Goal: Task Accomplishment & Management: Manage account settings

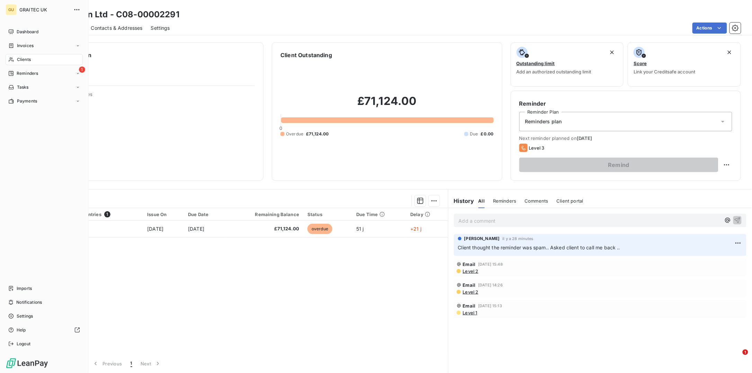
click at [29, 58] on span "Clients" at bounding box center [24, 59] width 14 height 6
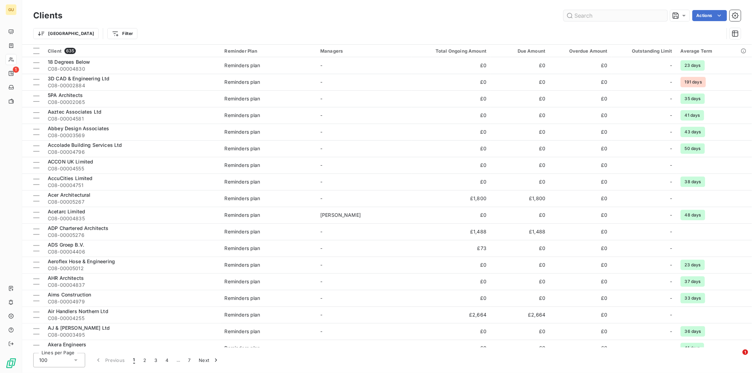
click at [583, 17] on input "text" at bounding box center [615, 15] width 104 height 11
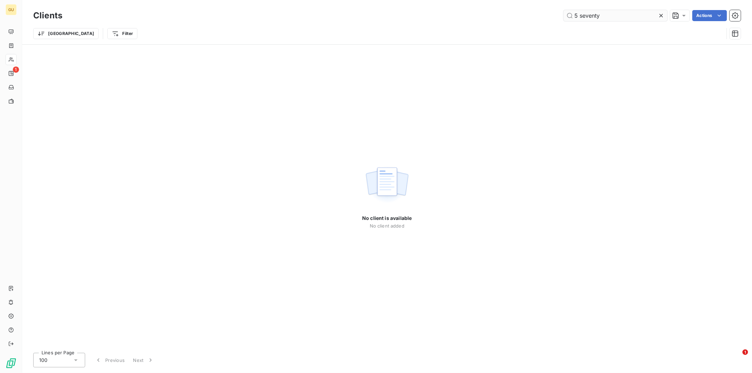
click at [608, 17] on input "5 seventy" at bounding box center [615, 15] width 104 height 11
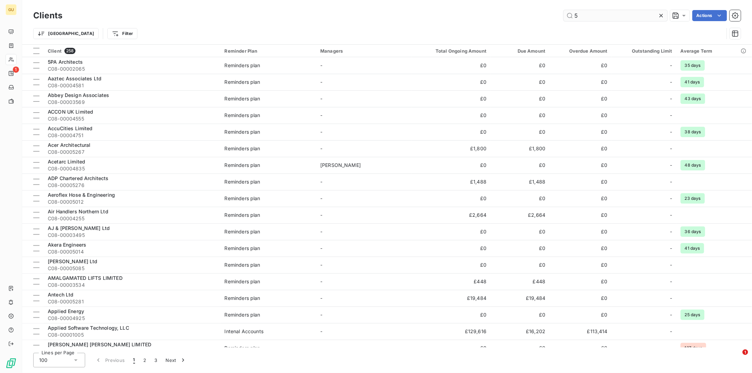
click at [584, 17] on input "5" at bounding box center [615, 15] width 104 height 11
drag, startPoint x: 589, startPoint y: 14, endPoint x: 545, endPoint y: 14, distance: 43.9
click at [545, 14] on div "5 Actions" at bounding box center [406, 15] width 670 height 11
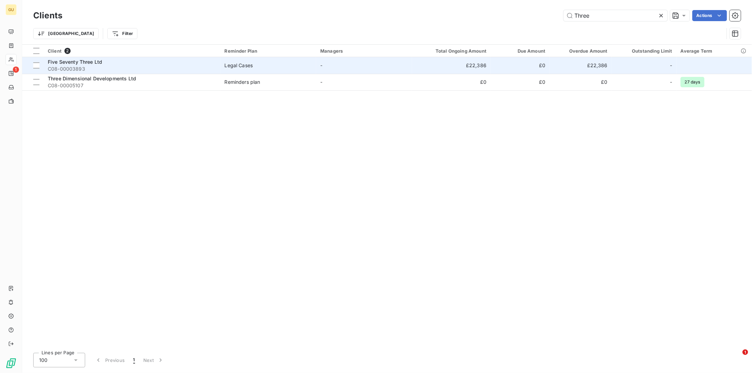
type input "Three"
click at [54, 65] on span "C08-00003893" at bounding box center [132, 68] width 169 height 7
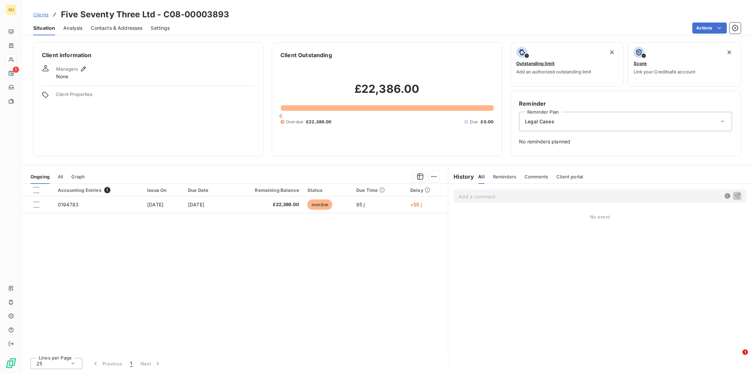
click at [108, 29] on span "Contacts & Addresses" at bounding box center [117, 28] width 52 height 7
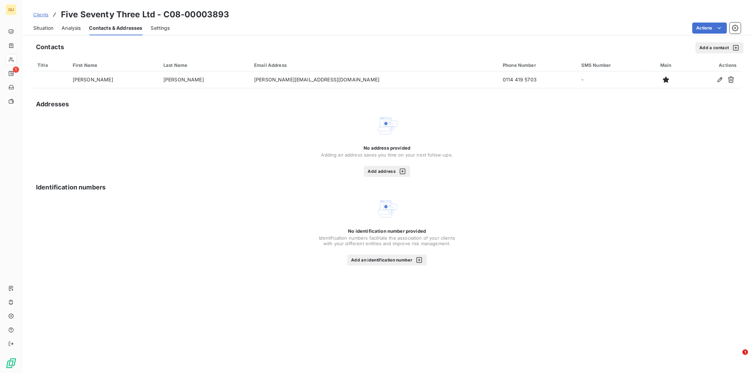
click at [703, 48] on button "Add a contact" at bounding box center [719, 47] width 48 height 11
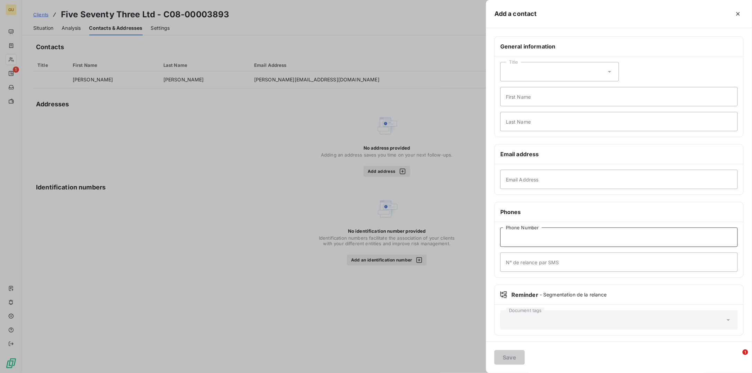
click at [528, 243] on input "Phone Number" at bounding box center [618, 236] width 237 height 19
paste input "07718 318 427"
type input "07718 318 427"
click at [518, 120] on input "Last Name" at bounding box center [618, 121] width 237 height 19
type input "Reminder"
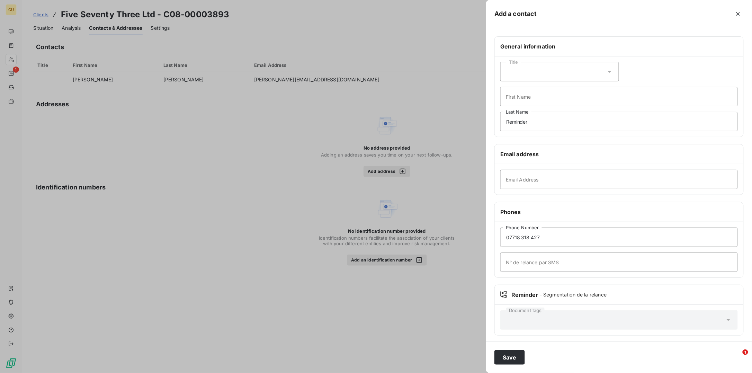
drag, startPoint x: 314, startPoint y: 75, endPoint x: 276, endPoint y: 79, distance: 38.6
click at [276, 79] on div at bounding box center [376, 186] width 752 height 373
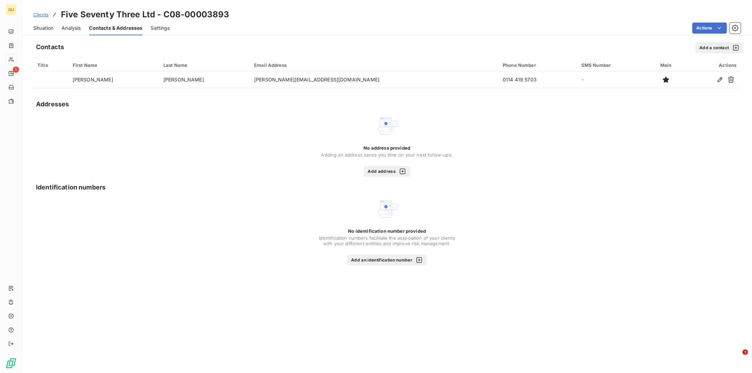
click at [703, 45] on button "Add a contact" at bounding box center [719, 47] width 48 height 11
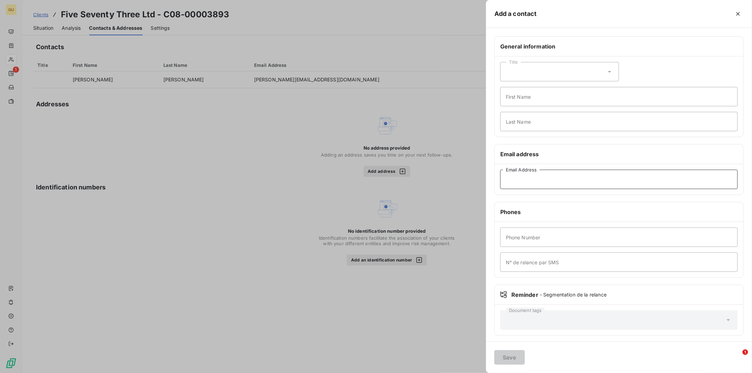
click at [525, 181] on input "Email Address" at bounding box center [618, 179] width 237 height 19
paste input "[PERSON_NAME][EMAIL_ADDRESS][DOMAIN_NAME]"
type input "[PERSON_NAME][EMAIL_ADDRESS][DOMAIN_NAME]"
click at [515, 97] on input "First Name" at bounding box center [618, 96] width 237 height 19
type input "Reminder"
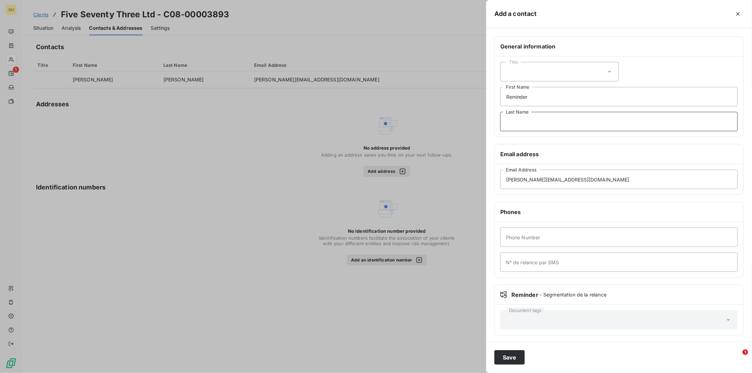
type input "."
type input ","
click at [518, 249] on div "Phone Number N° de relance par SMS" at bounding box center [618, 249] width 248 height 55
click at [519, 240] on input "Phone Number" at bounding box center [618, 236] width 237 height 19
type input "000"
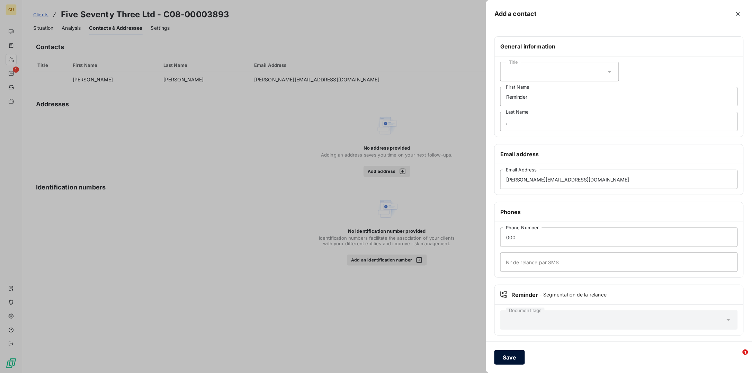
click at [504, 362] on button "Save" at bounding box center [509, 357] width 30 height 15
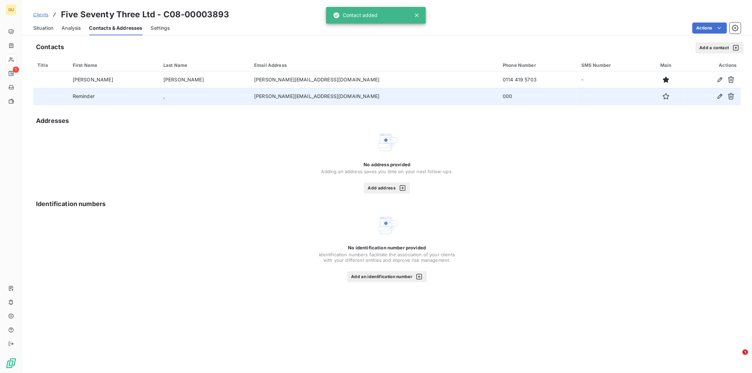
click at [498, 95] on td "000" at bounding box center [537, 96] width 79 height 17
click at [724, 93] on button "button" at bounding box center [719, 96] width 11 height 11
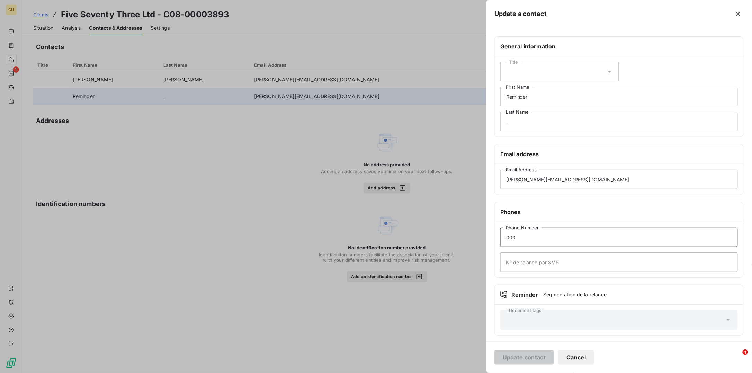
drag, startPoint x: 526, startPoint y: 236, endPoint x: 499, endPoint y: 238, distance: 27.1
click at [499, 238] on div "000 Phone Number N° de relance par SMS" at bounding box center [618, 249] width 248 height 55
paste input "7718 318 427"
type input "07718 318 427"
click at [520, 360] on button "Update contact" at bounding box center [524, 357] width 60 height 15
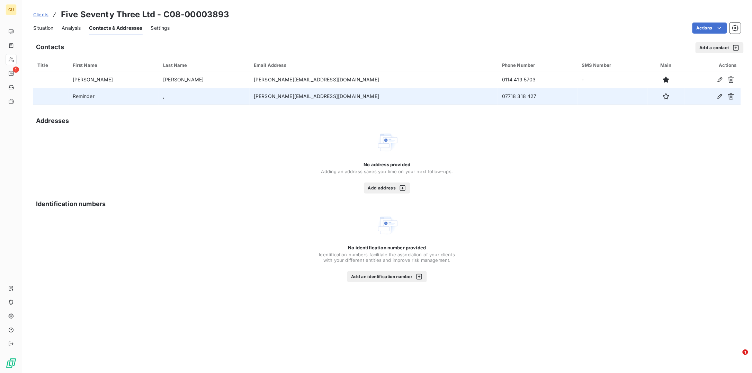
click at [47, 26] on span "Situation" at bounding box center [43, 28] width 20 height 7
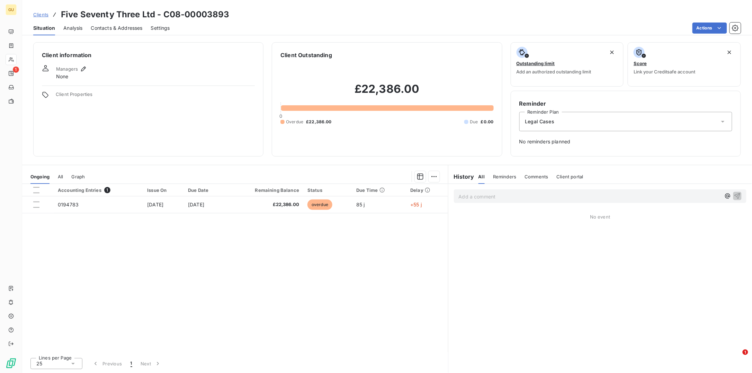
click at [553, 144] on span "No reminders planned" at bounding box center [625, 141] width 213 height 7
click at [569, 126] on div "Legal Cases" at bounding box center [625, 121] width 213 height 19
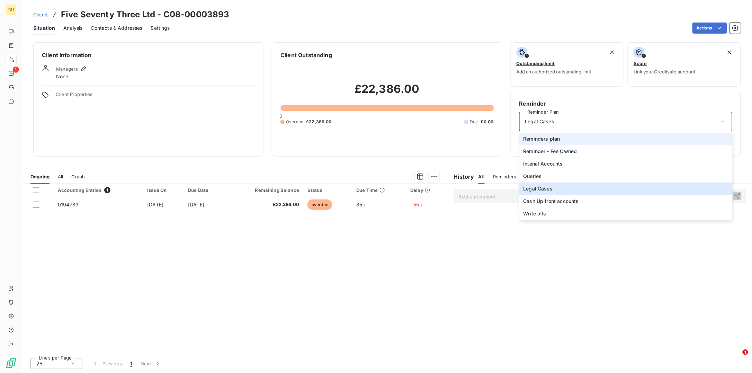
click at [547, 139] on span "Reminders plan" at bounding box center [541, 138] width 37 height 7
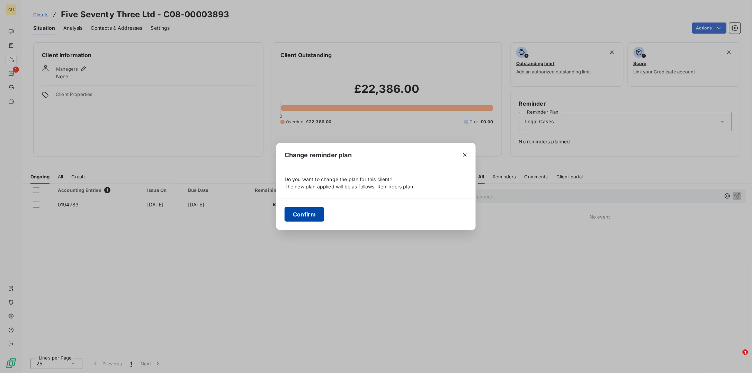
click at [315, 212] on button "Confirm" at bounding box center [303, 214] width 39 height 15
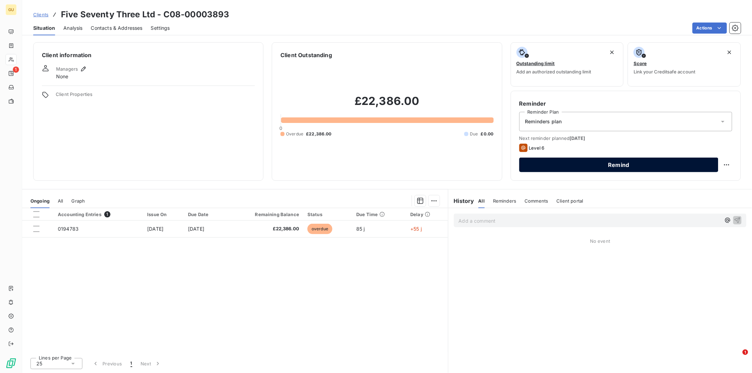
click at [564, 165] on button "Remind" at bounding box center [618, 164] width 199 height 15
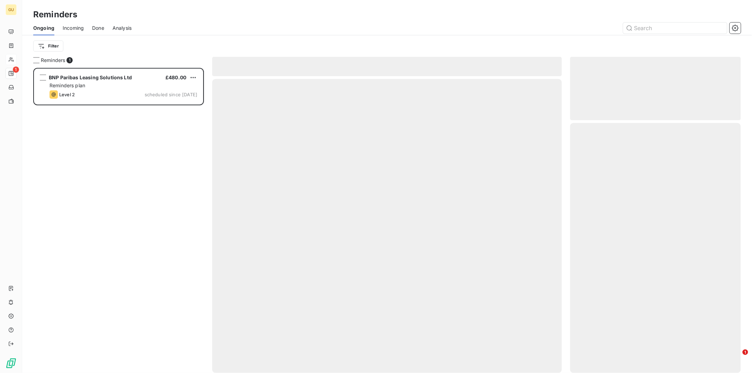
scroll to position [298, 164]
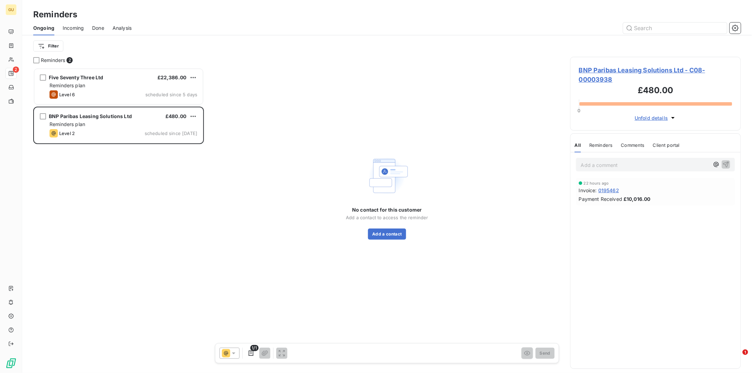
scroll to position [298, 164]
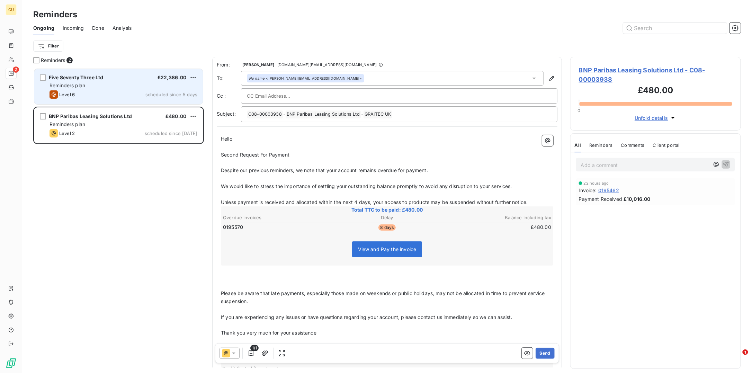
click at [108, 86] on div "Reminders plan" at bounding box center [123, 85] width 148 height 7
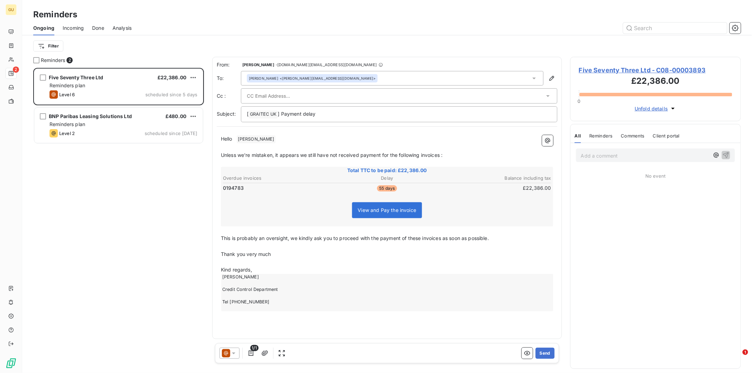
click at [236, 354] on icon at bounding box center [233, 352] width 7 height 7
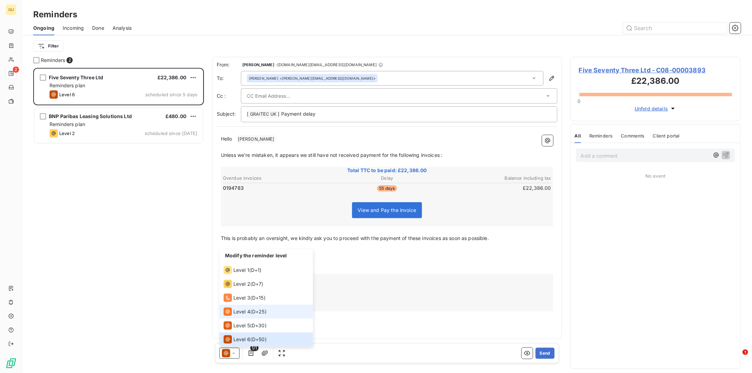
click at [247, 312] on span "Level 4" at bounding box center [241, 311] width 17 height 7
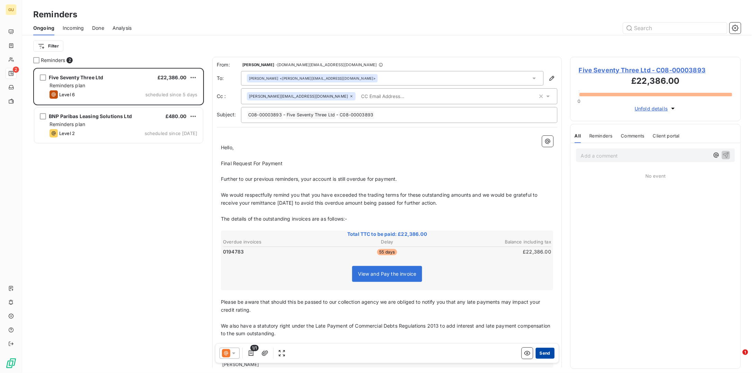
click at [541, 355] on button "Send" at bounding box center [544, 352] width 19 height 11
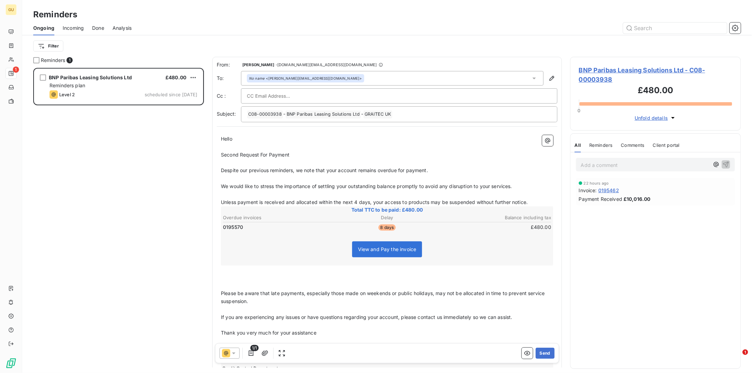
click at [97, 27] on span "Done" at bounding box center [98, 28] width 12 height 7
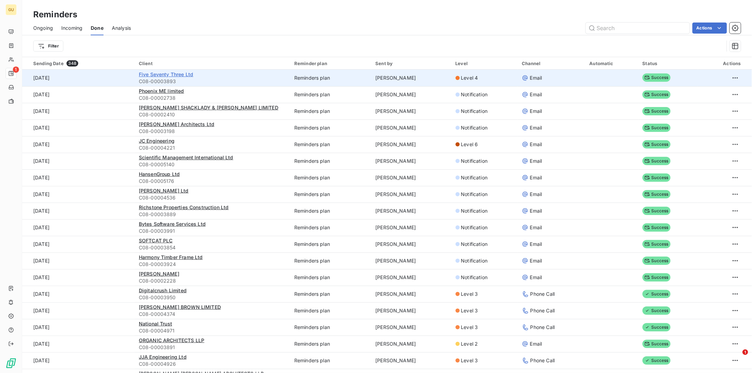
click at [156, 72] on span "Five Seventy Three Ltd" at bounding box center [166, 74] width 54 height 6
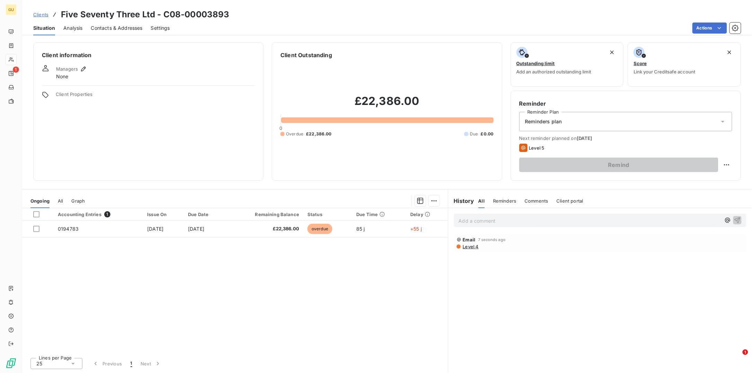
click at [576, 124] on div "Reminders plan" at bounding box center [625, 121] width 213 height 19
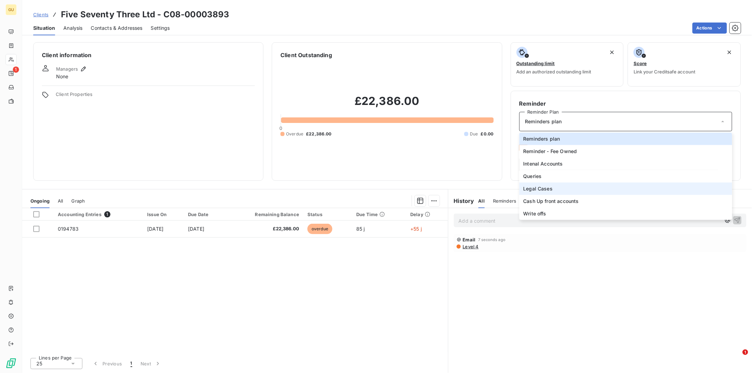
click at [550, 185] on span "Legal Cases" at bounding box center [537, 188] width 29 height 7
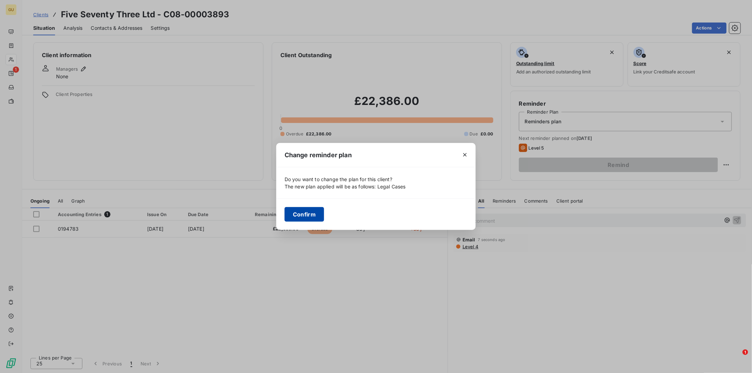
click at [300, 213] on button "Confirm" at bounding box center [303, 214] width 39 height 15
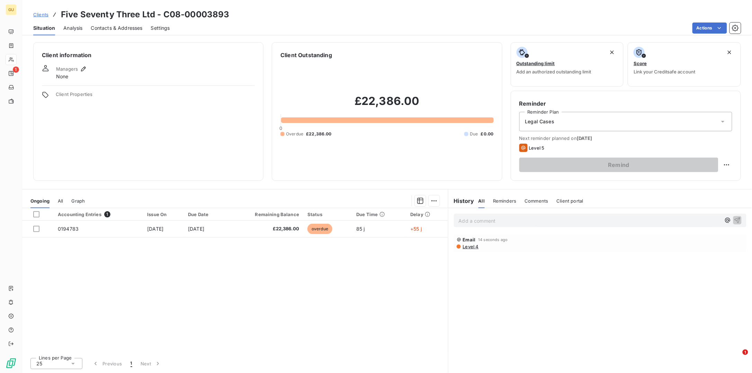
click at [471, 225] on div "Add a comment ﻿" at bounding box center [600, 219] width 292 height 13
click at [471, 221] on p "Add a comment ﻿" at bounding box center [589, 220] width 262 height 9
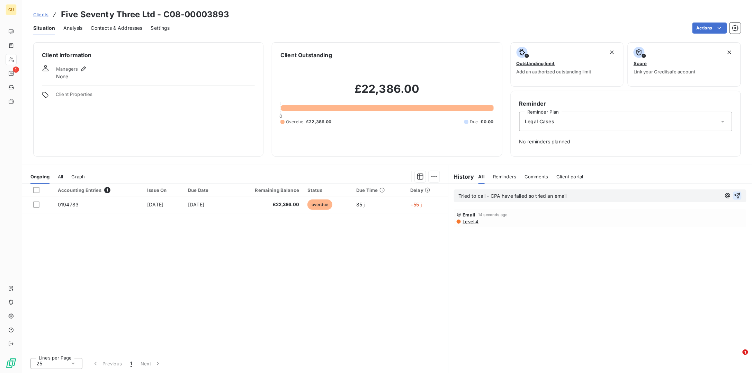
click at [737, 197] on icon "button" at bounding box center [737, 196] width 6 height 6
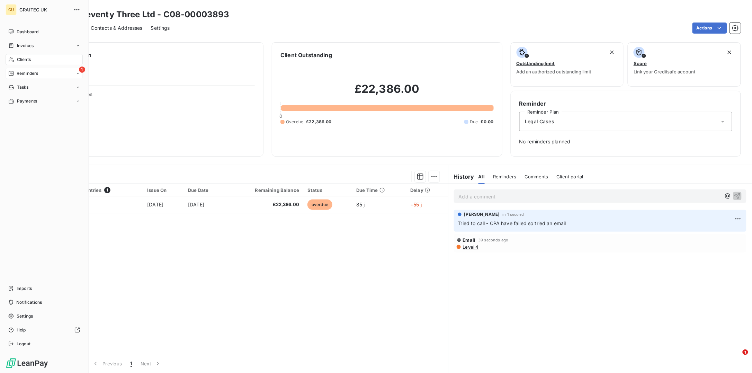
click at [20, 73] on span "Reminders" at bounding box center [27, 73] width 21 height 6
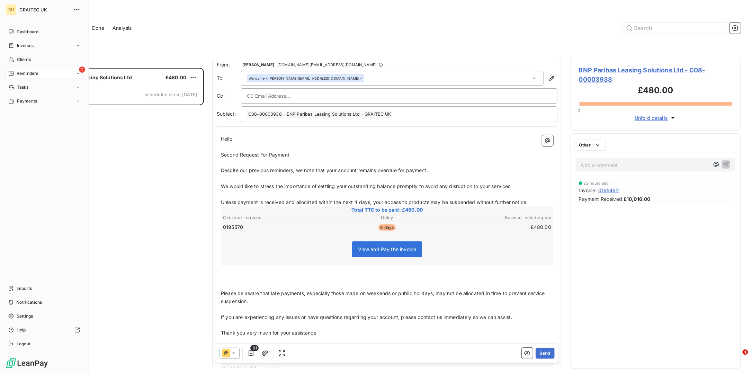
scroll to position [298, 164]
click at [31, 29] on span "Dashboard" at bounding box center [28, 32] width 22 height 6
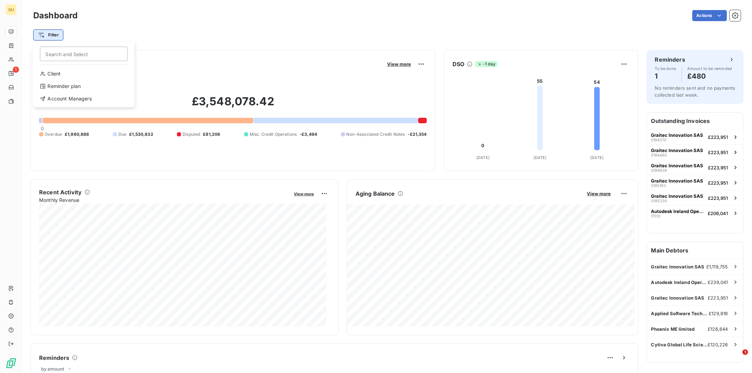
click at [52, 36] on html "GU 1 Dashboard Actions Filter Search and Select Client Reminder plan Account Ma…" at bounding box center [376, 186] width 752 height 373
click at [61, 89] on div "Reminder plan" at bounding box center [84, 86] width 96 height 11
drag, startPoint x: 216, startPoint y: 49, endPoint x: 212, endPoint y: 49, distance: 3.8
click at [215, 49] on div at bounding box center [181, 53] width 69 height 15
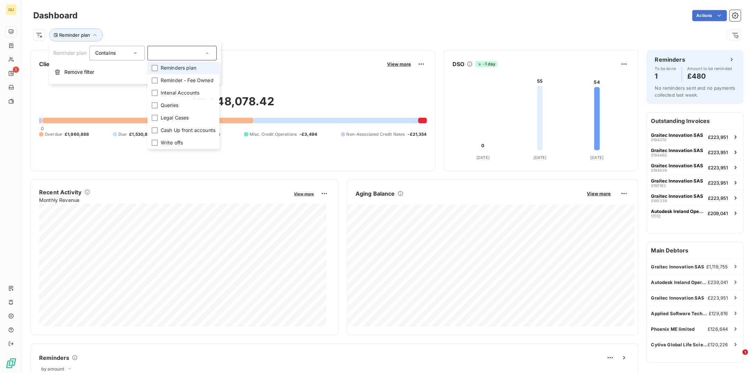
click at [193, 67] on span "Reminders plan" at bounding box center [179, 67] width 36 height 7
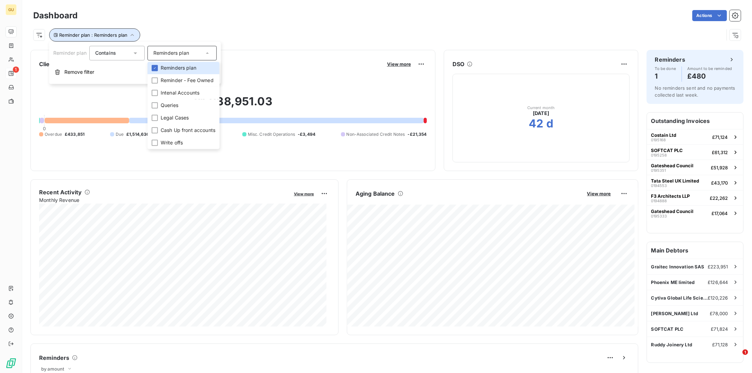
click at [75, 31] on button "Reminder plan : Reminders plan" at bounding box center [94, 34] width 91 height 13
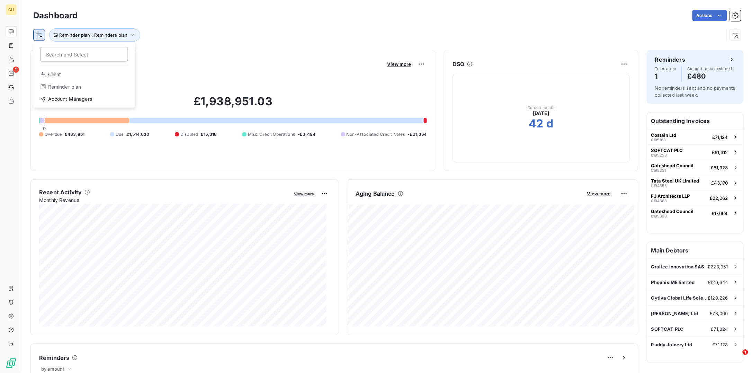
click at [43, 37] on html "GU 1 Dashboard Actions Search and Select Client Reminder plan Account Managers …" at bounding box center [376, 186] width 752 height 373
click at [127, 35] on html "GU 1 Dashboard Actions Reminder plan : Reminders plan Client Outstanding Balanc…" at bounding box center [376, 186] width 752 height 373
click at [130, 34] on icon "button" at bounding box center [132, 34] width 7 height 7
click at [179, 52] on span "Reminders plan" at bounding box center [171, 52] width 36 height 7
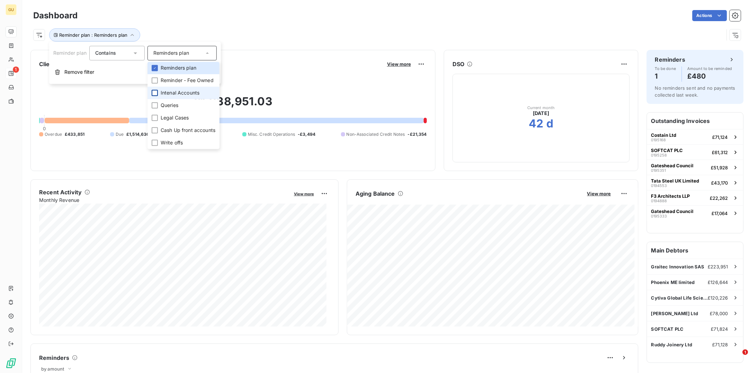
click at [155, 91] on div at bounding box center [155, 93] width 6 height 6
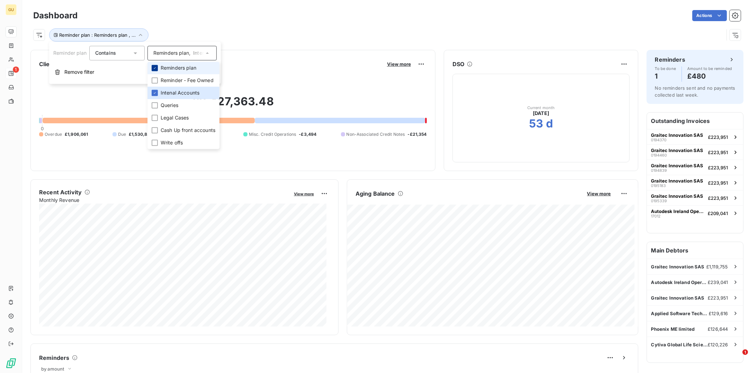
click at [155, 70] on icon at bounding box center [155, 68] width 4 height 4
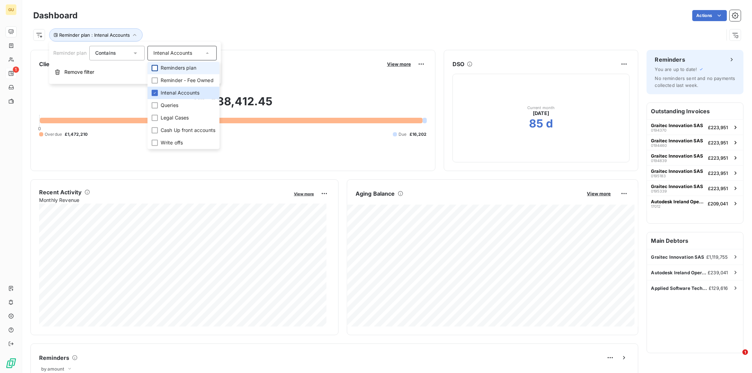
click at [262, 153] on div "£1,488,412.45 0 Overdue £1,472,210 Due £16,202" at bounding box center [233, 116] width 388 height 93
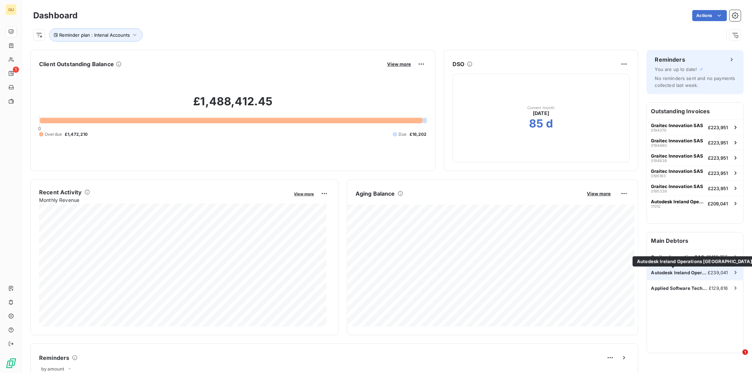
click at [683, 272] on span "Autodesk Ireland Operations [GEOGRAPHIC_DATA]" at bounding box center [679, 273] width 57 height 6
